Goal: Check status: Check status

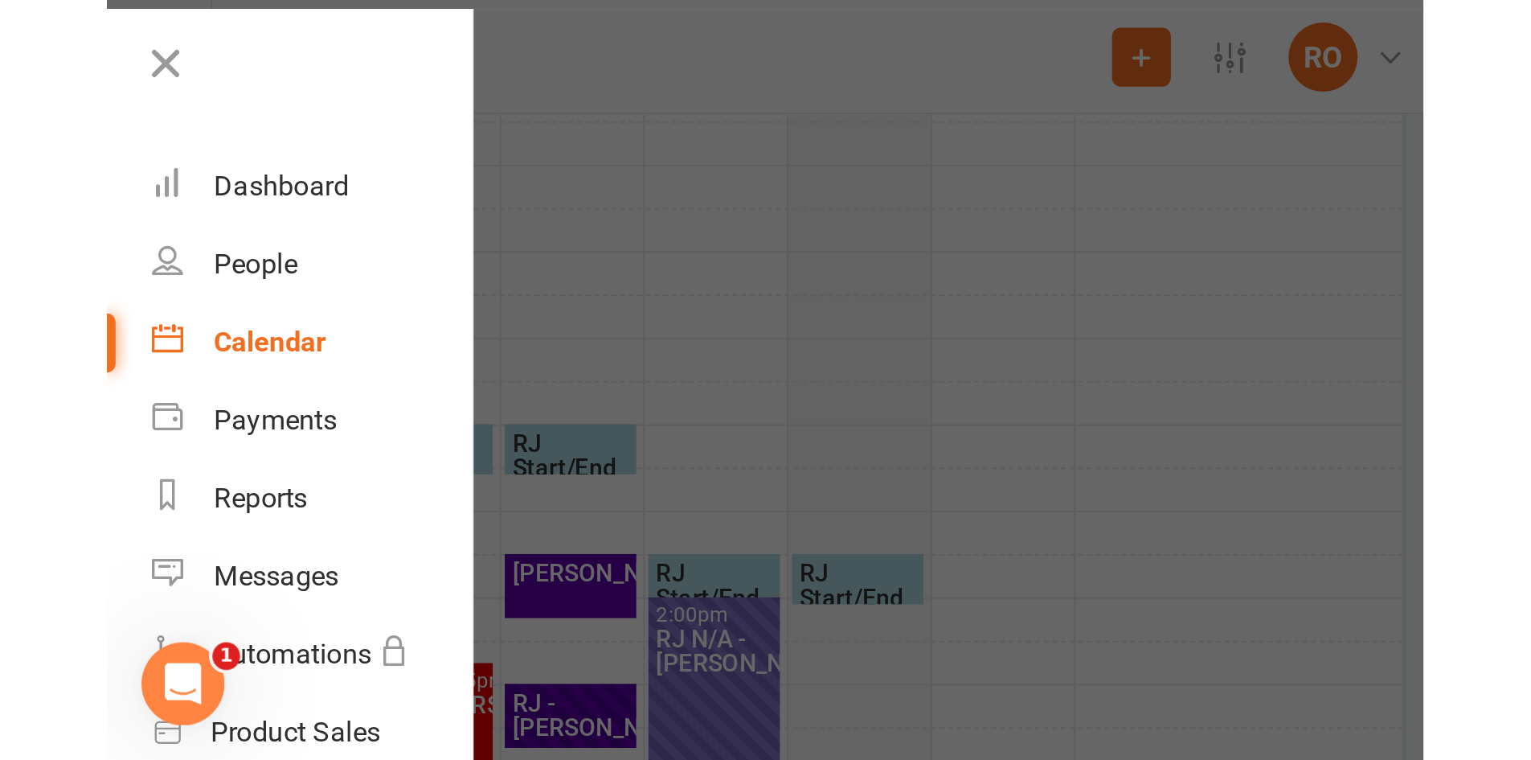
scroll to position [578, 0]
